Goal: Transaction & Acquisition: Register for event/course

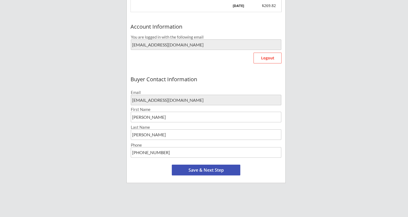
scroll to position [146, 0]
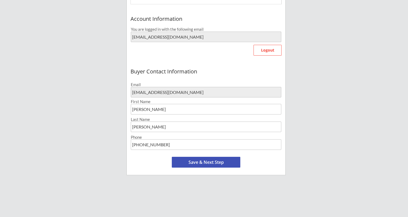
click at [204, 162] on button "Save & Next Step" at bounding box center [206, 162] width 68 height 11
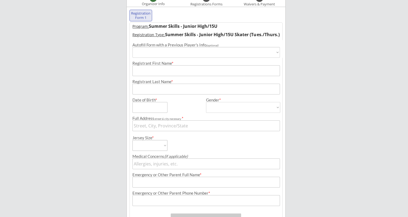
scroll to position [41, 0]
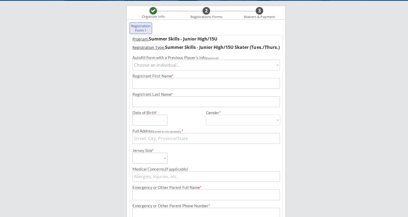
click at [189, 64] on select "Choose an individual... [PERSON_NAME]" at bounding box center [205, 65] width 147 height 11
select select ""1348695171700984260__LOOKUP__1702417455433x719879251647004700""
click at [132, 60] on select "Choose an individual... [PERSON_NAME]" at bounding box center [205, 65] width 147 height 11
type input "[PERSON_NAME]"
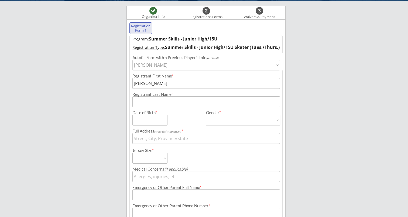
type input "[DATE]"
type input "[STREET_ADDRESS]"
type input "[DEMOGRAPHIC_DATA]"
select select ""[DEMOGRAPHIC_DATA]""
select select ""Adult Small""
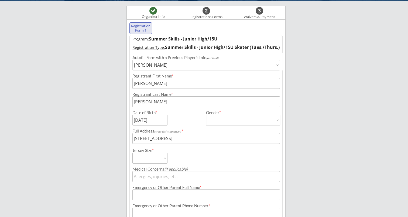
type input "[MEDICAL_DATA] Allergy -rash"
type input "[PERSON_NAME]"
type input "[PHONE_NUMBER]"
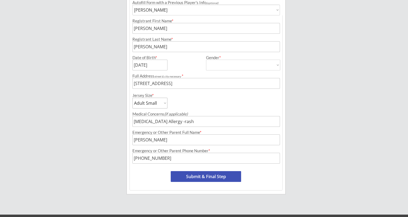
scroll to position [95, 0]
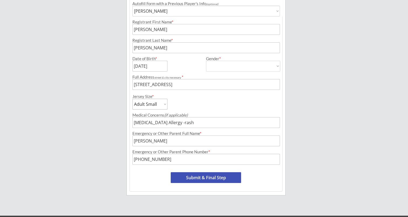
click at [230, 84] on input "input" at bounding box center [205, 84] width 147 height 11
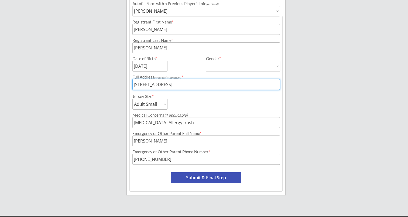
type input "[STREET_ADDRESS]"
click at [163, 102] on select "Adult Small Adult Medium Adult Large Adult Goalie Cut Intermediate Goalie Cut" at bounding box center [149, 104] width 35 height 11
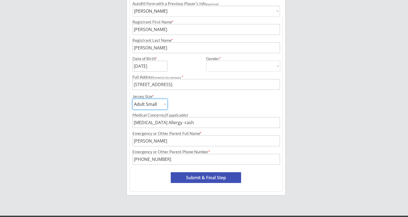
select select ""Adult Medium""
click at [132, 99] on select "Adult Small Adult Medium Adult Large Adult Goalie Cut Intermediate Goalie Cut" at bounding box center [149, 104] width 35 height 11
click at [106, 120] on div "Moe Hockey LLC Organizer Info 2 Registrations Forms 3 Waivers & Payment Registr…" at bounding box center [204, 69] width 408 height 329
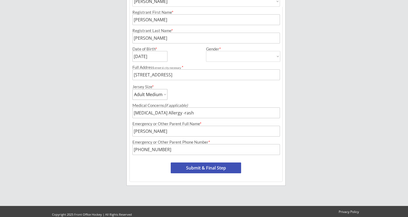
scroll to position [112, 0]
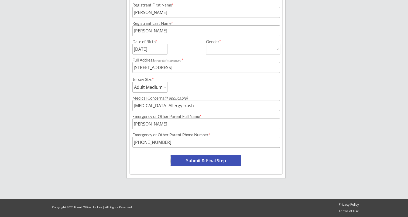
click at [186, 159] on button "Submit & Final Step" at bounding box center [206, 160] width 70 height 11
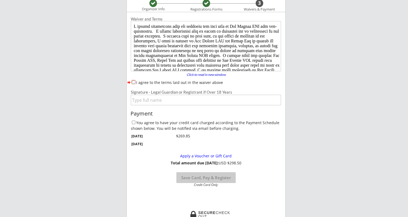
scroll to position [46, 0]
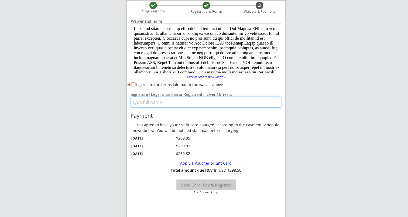
click at [169, 101] on input "input" at bounding box center [206, 102] width 150 height 11
type input "[PERSON_NAME]"
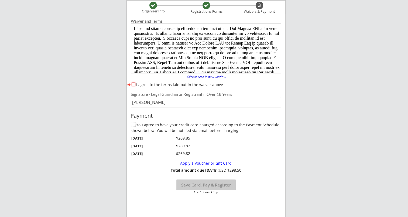
click at [134, 124] on input "You agree to have your credit card charged according to the Payment Schedule sh…" at bounding box center [134, 125] width 4 height 4
checkbox input "true"
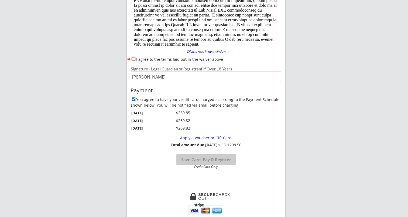
scroll to position [35, 0]
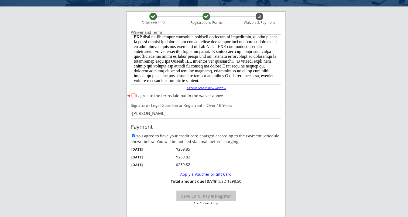
click at [199, 87] on div "Click to read in new window" at bounding box center [206, 87] width 46 height 3
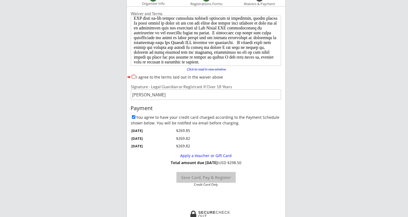
scroll to position [54, 0]
click at [134, 76] on input "I agree to the terms laid out in the waiver above" at bounding box center [134, 76] width 4 height 4
checkbox input "true"
click at [209, 176] on button "Save Card, Pay & Register" at bounding box center [205, 176] width 59 height 11
select select ""Yes, use this card""
